Goal: Information Seeking & Learning: Find specific fact

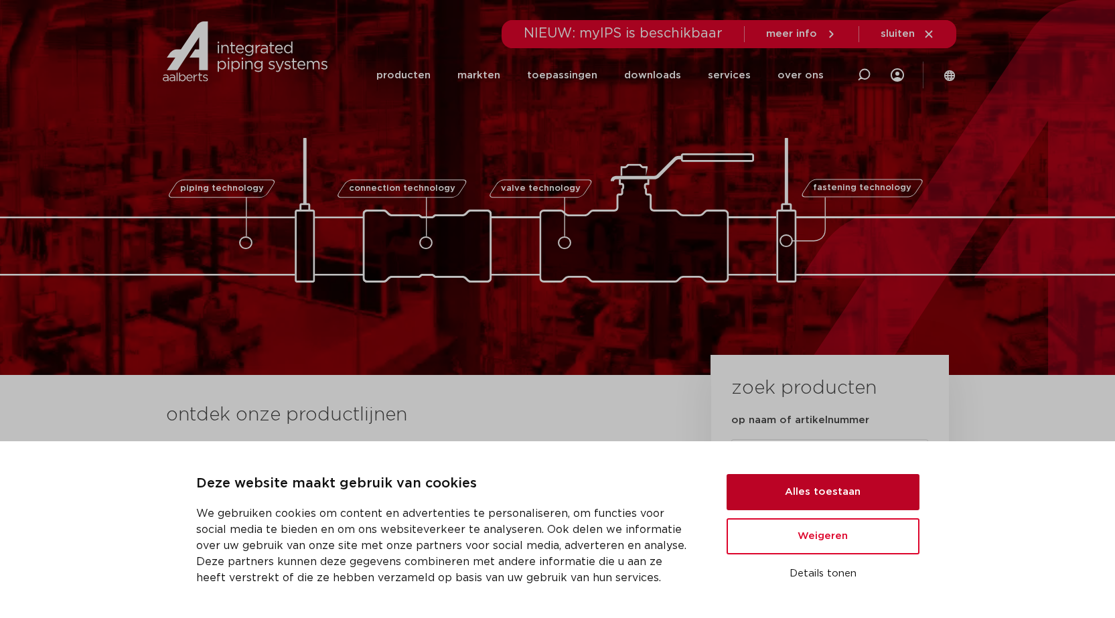
click at [807, 486] on button "Alles toestaan" at bounding box center [822, 492] width 193 height 36
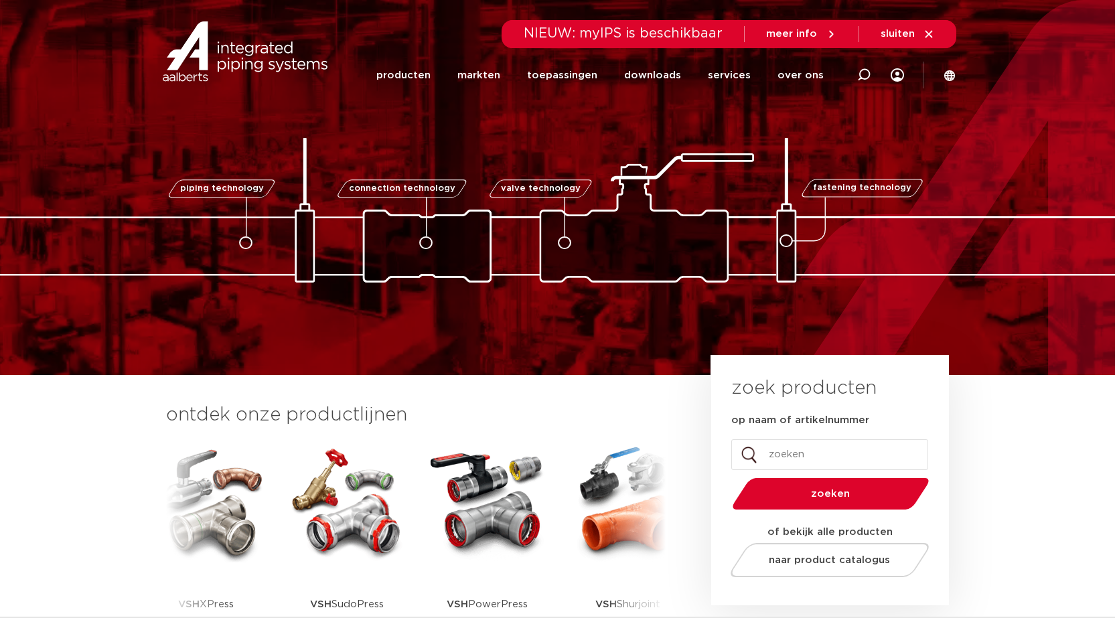
click at [771, 455] on input "op naam of artikelnummer" at bounding box center [829, 454] width 197 height 31
type input "0409541"
click at [726, 477] on button "zoeken" at bounding box center [830, 494] width 208 height 34
drag, startPoint x: 820, startPoint y: 458, endPoint x: 709, endPoint y: 444, distance: 111.9
click at [711, 444] on div "zoek producten op naam of artikelnummer 0409541 Email Dit veld is bedoeld voor …" at bounding box center [830, 480] width 238 height 250
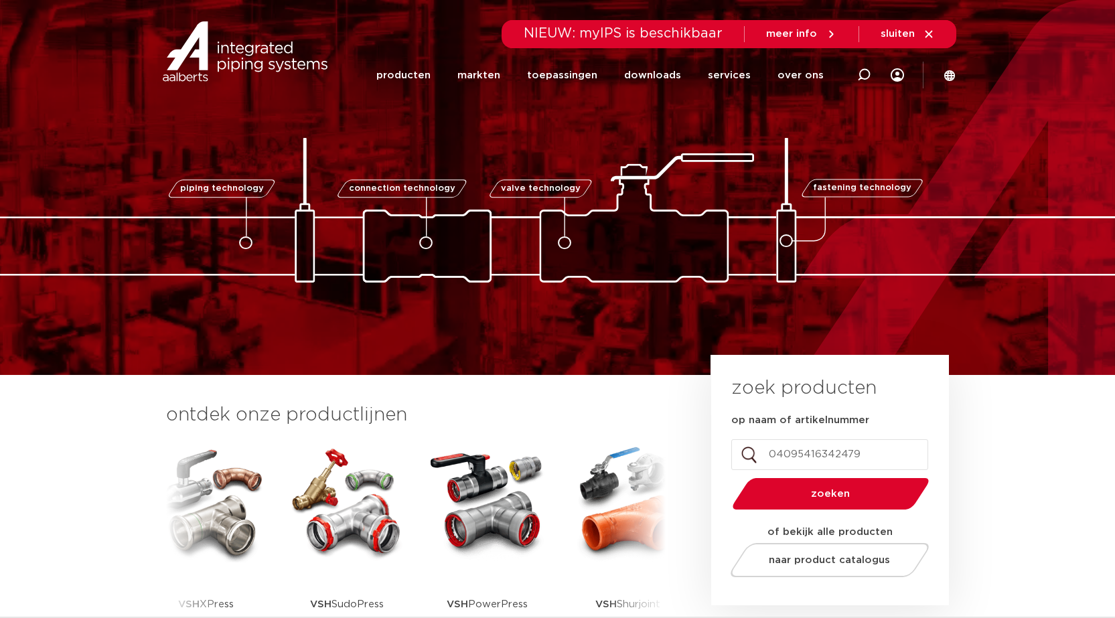
type input "04095416342479"
click at [726, 477] on button "zoeken" at bounding box center [830, 494] width 208 height 34
click at [819, 451] on input "04095416342479" at bounding box center [829, 454] width 197 height 31
drag, startPoint x: 793, startPoint y: 455, endPoint x: 851, endPoint y: 457, distance: 58.9
click at [792, 455] on input "04095416342479" at bounding box center [829, 454] width 197 height 31
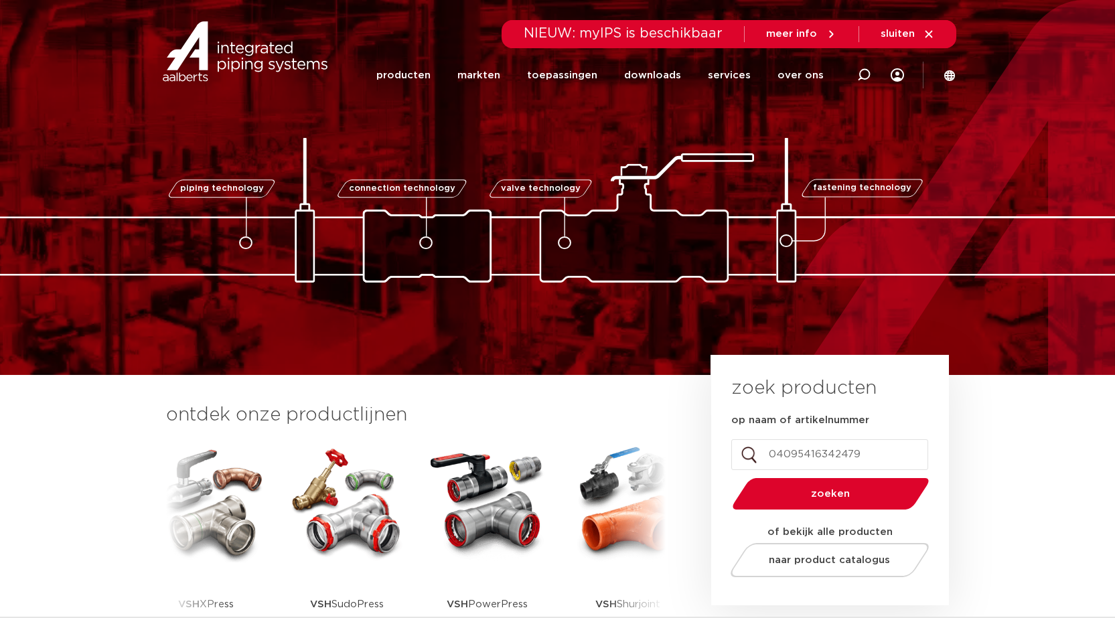
drag, startPoint x: 864, startPoint y: 457, endPoint x: 700, endPoint y: 455, distance: 164.7
click at [700, 455] on div "zoek producten op naam of artikelnummer 04095416342479 Email Dit veld is bedoel…" at bounding box center [827, 536] width 256 height 269
type input "6342479"
click at [726, 477] on button "zoeken" at bounding box center [830, 494] width 208 height 34
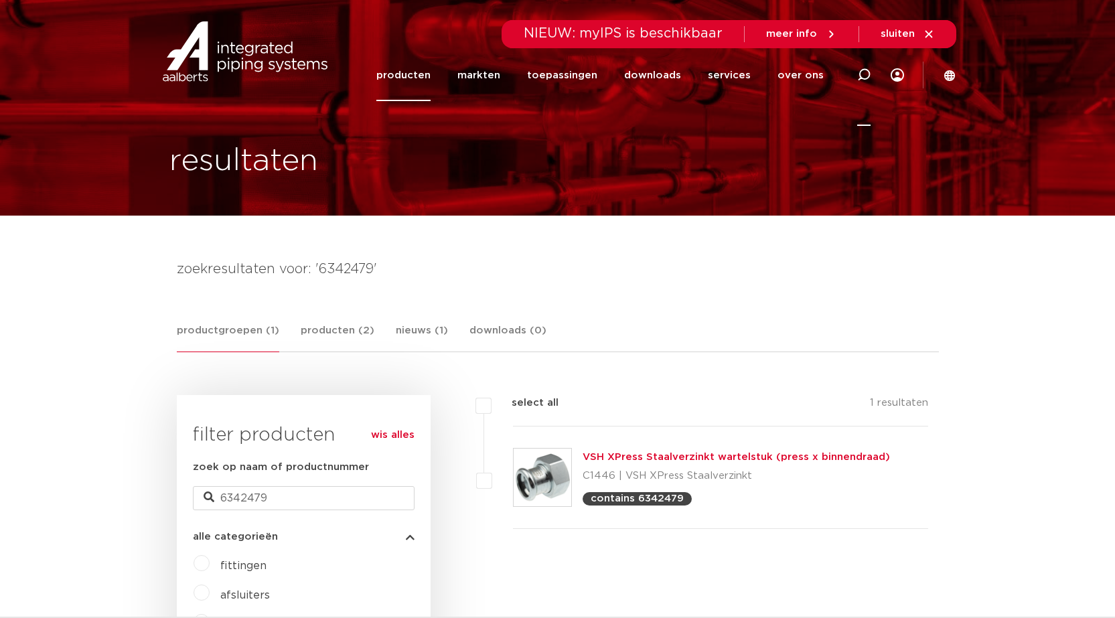
click at [859, 71] on icon at bounding box center [863, 74] width 13 height 13
paste input "1773332"
type input "1773332"
click button "Zoeken" at bounding box center [0, 0] width 0 height 0
